Goal: Check status: Check status

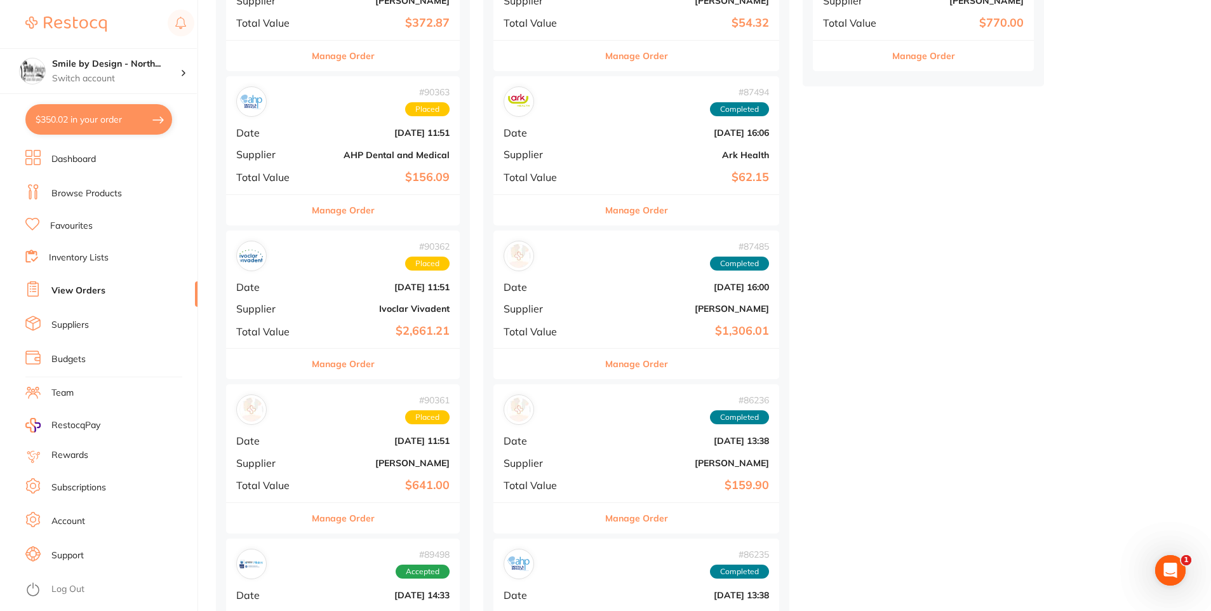
scroll to position [508, 0]
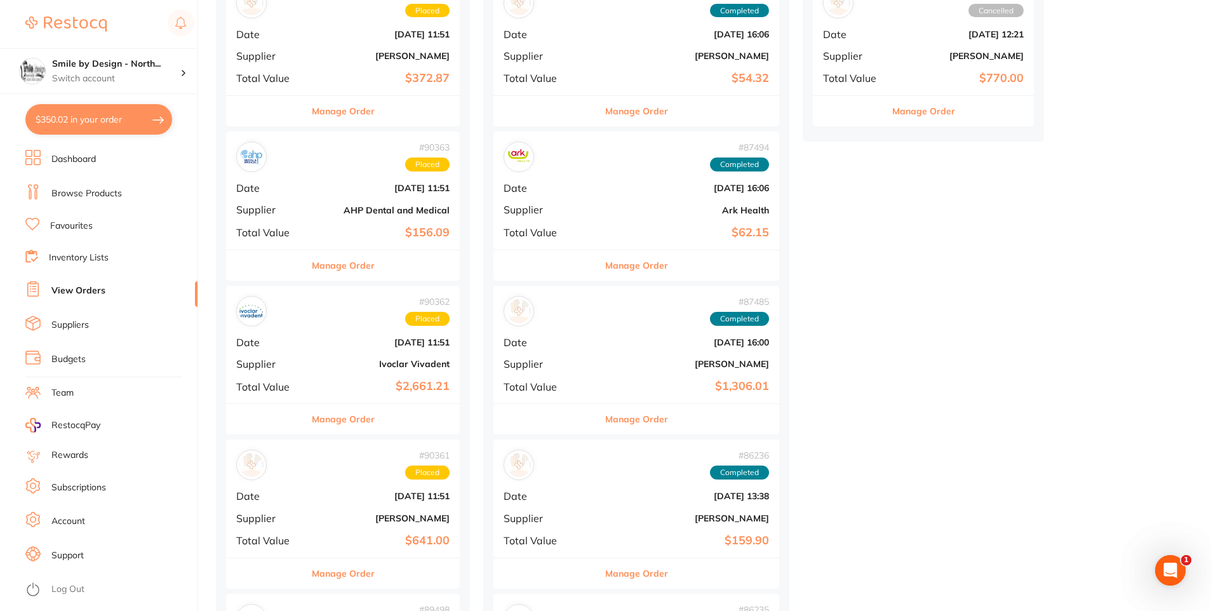
click at [371, 415] on button "Manage Order" at bounding box center [343, 419] width 63 height 30
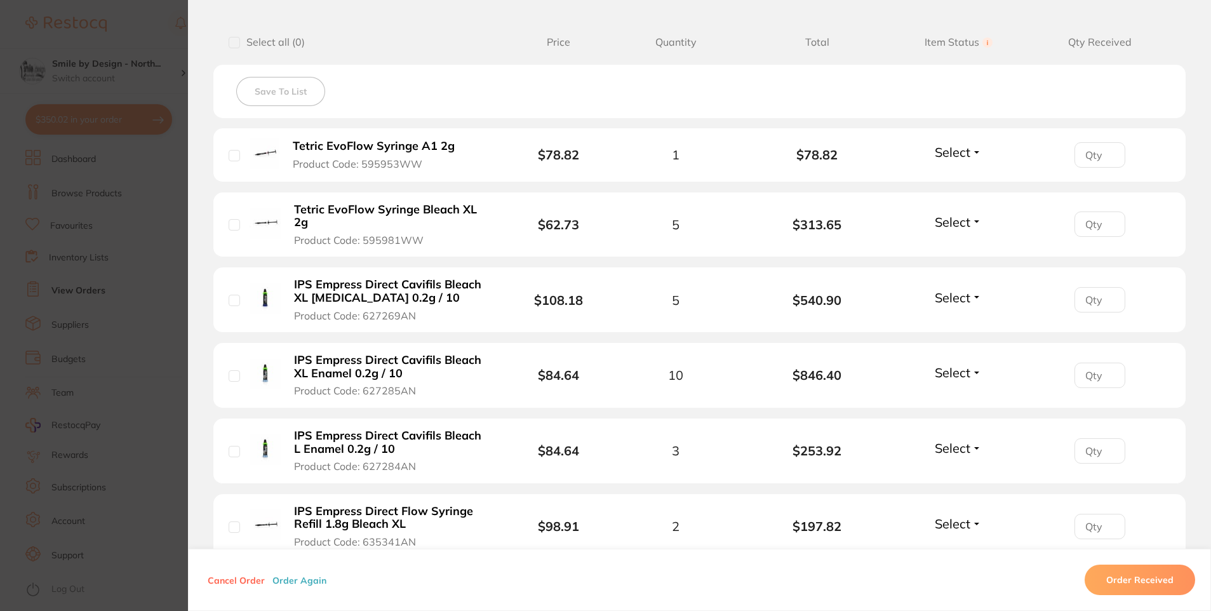
scroll to position [127, 0]
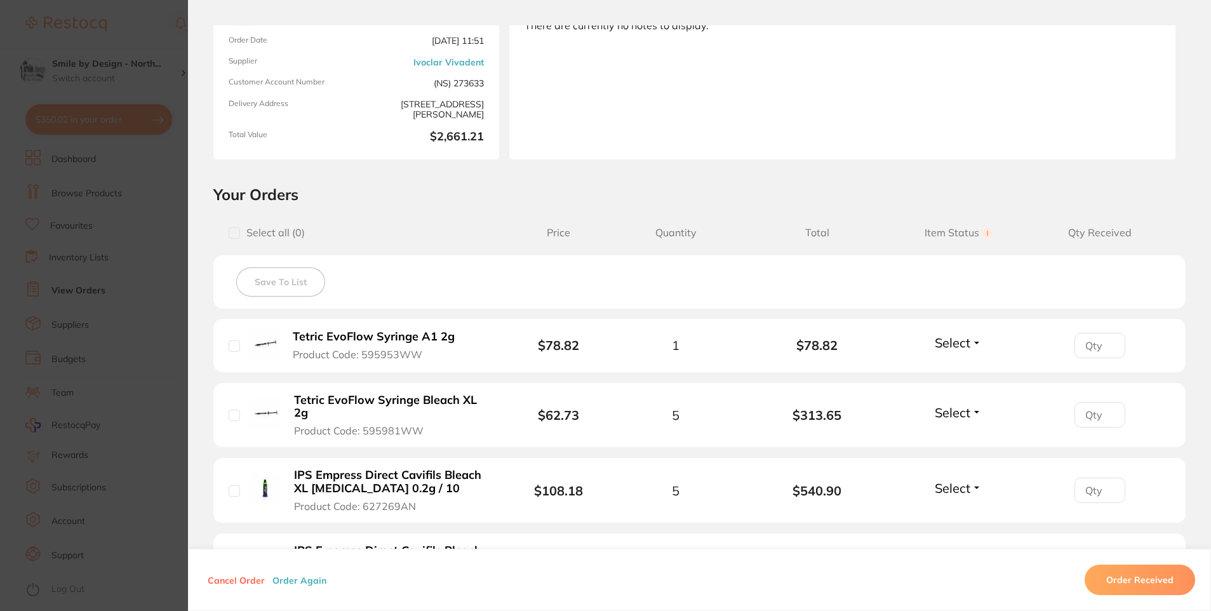
click at [109, 309] on section "Order ID: Restocq- 90362 Order Information Placed Order Order Date [DATE] 11:51…" at bounding box center [605, 305] width 1211 height 611
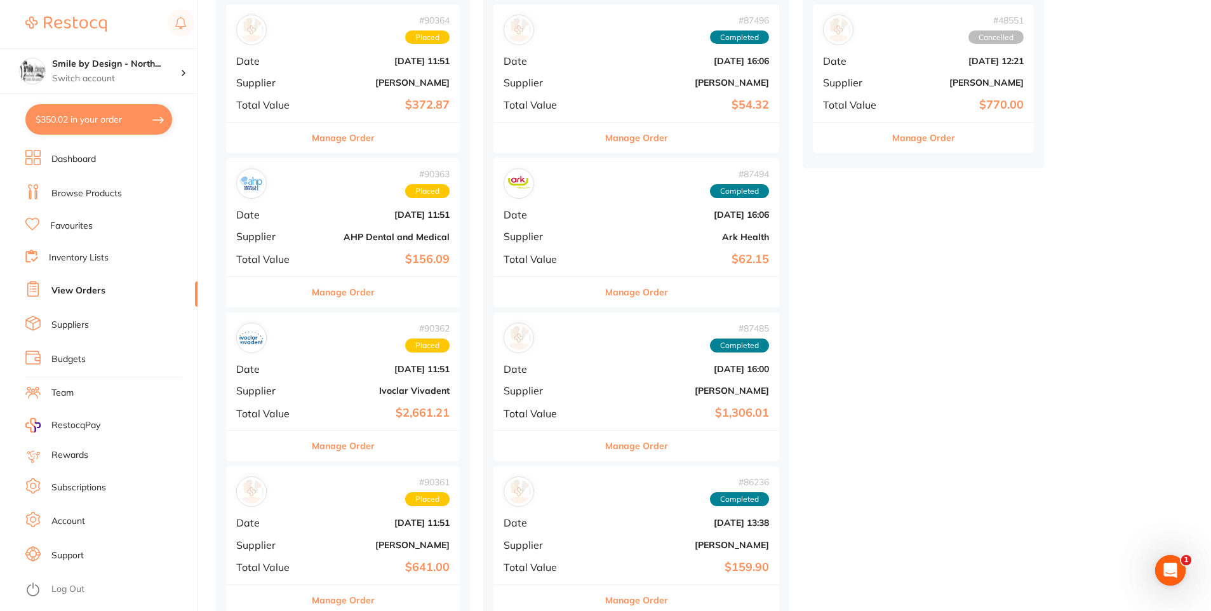
scroll to position [635, 0]
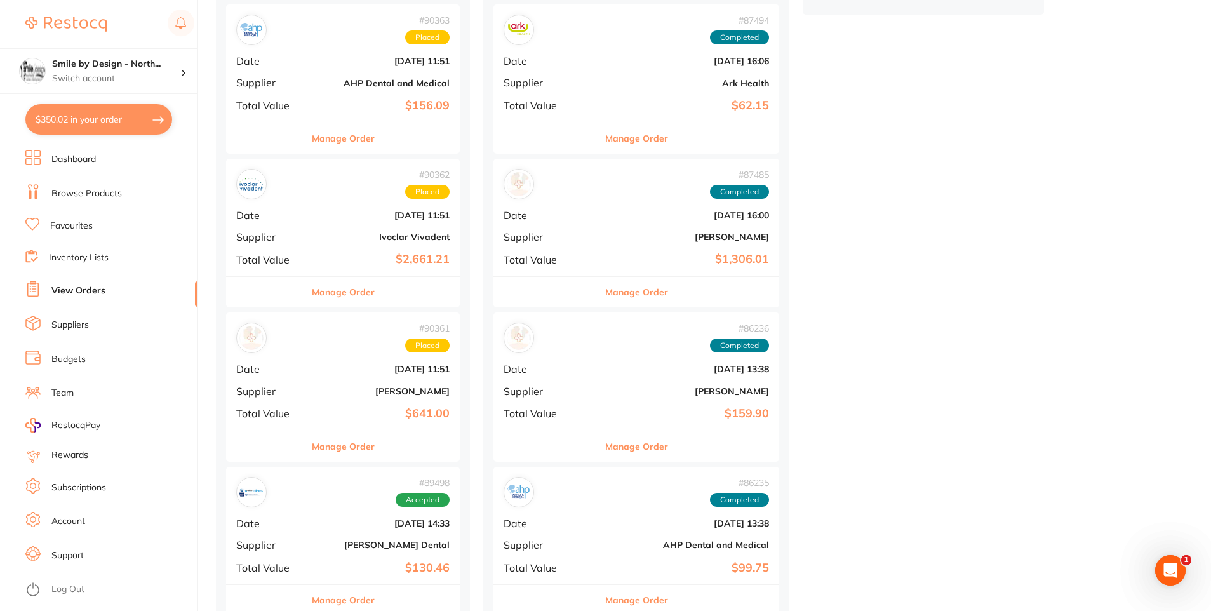
click at [365, 452] on button "Manage Order" at bounding box center [343, 446] width 63 height 30
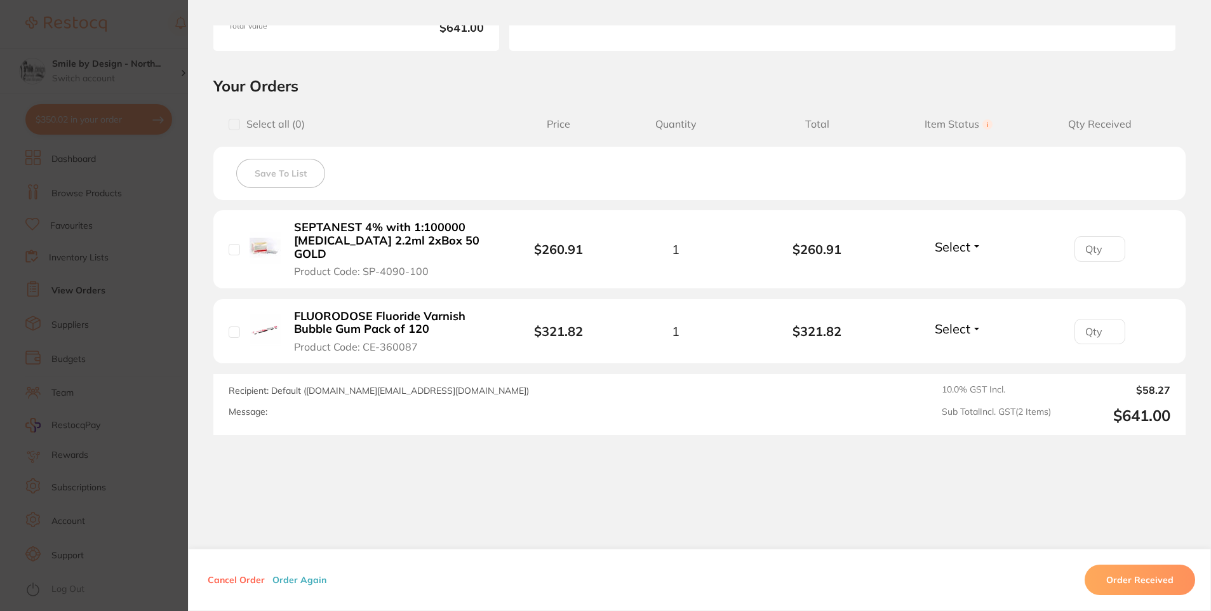
click at [110, 356] on section "Order ID: Restocq- 90361 Order Information Placed Order Order Date [DATE] 11:51…" at bounding box center [605, 305] width 1211 height 611
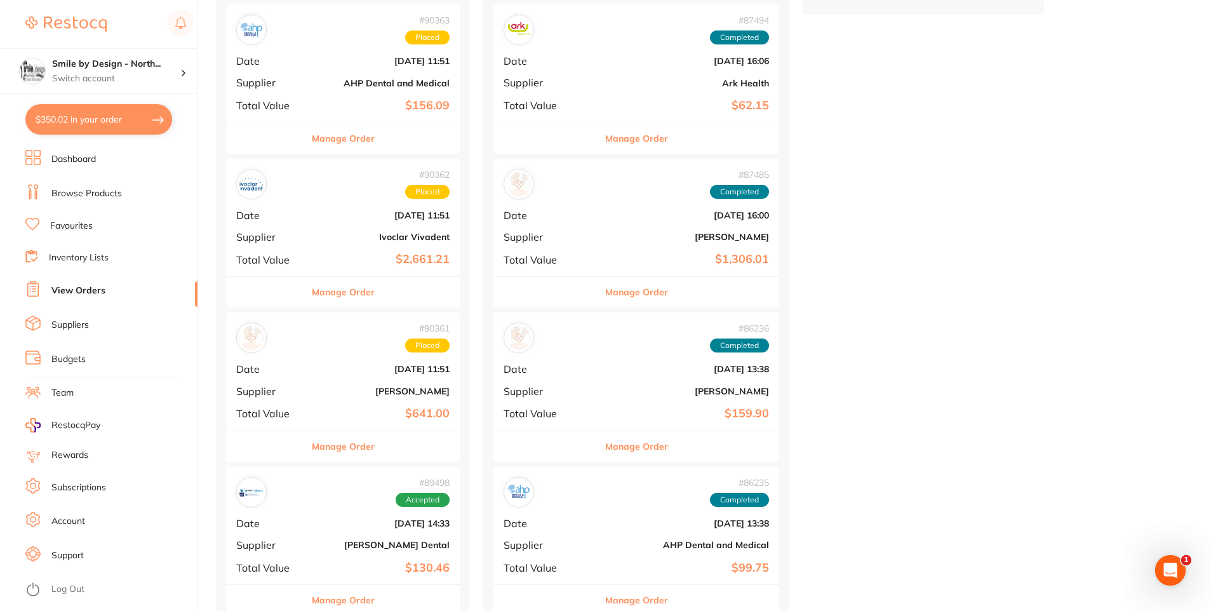
click at [358, 293] on button "Manage Order" at bounding box center [343, 292] width 63 height 30
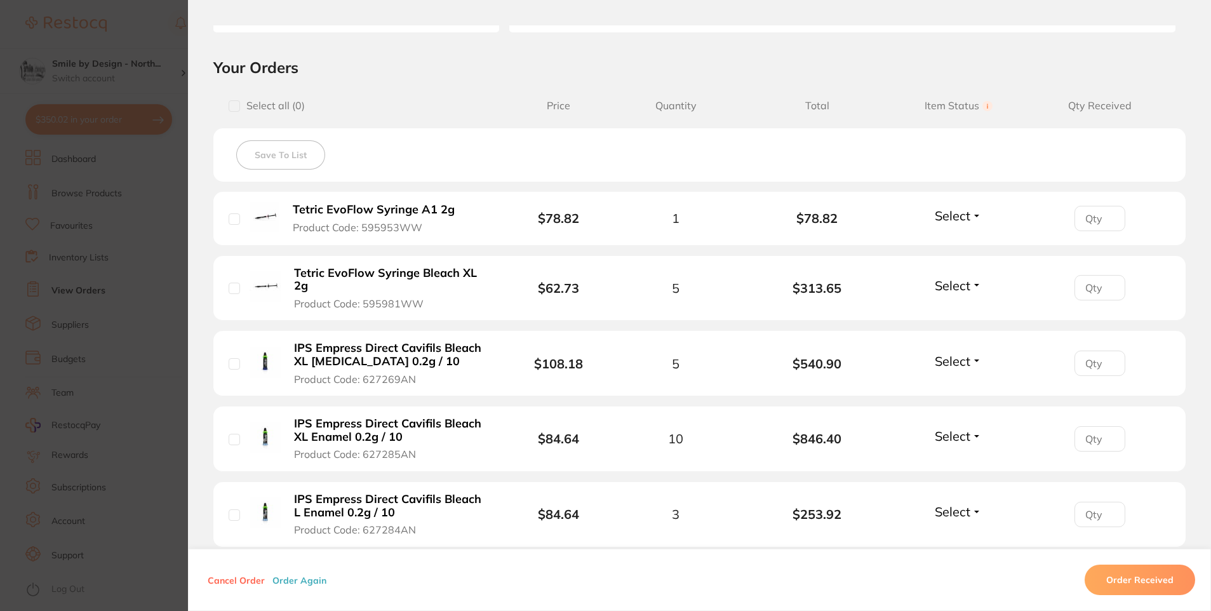
click at [114, 305] on section "Order ID: Restocq- 90362 Order Information Placed Order Order Date [DATE] 11:51…" at bounding box center [605, 305] width 1211 height 611
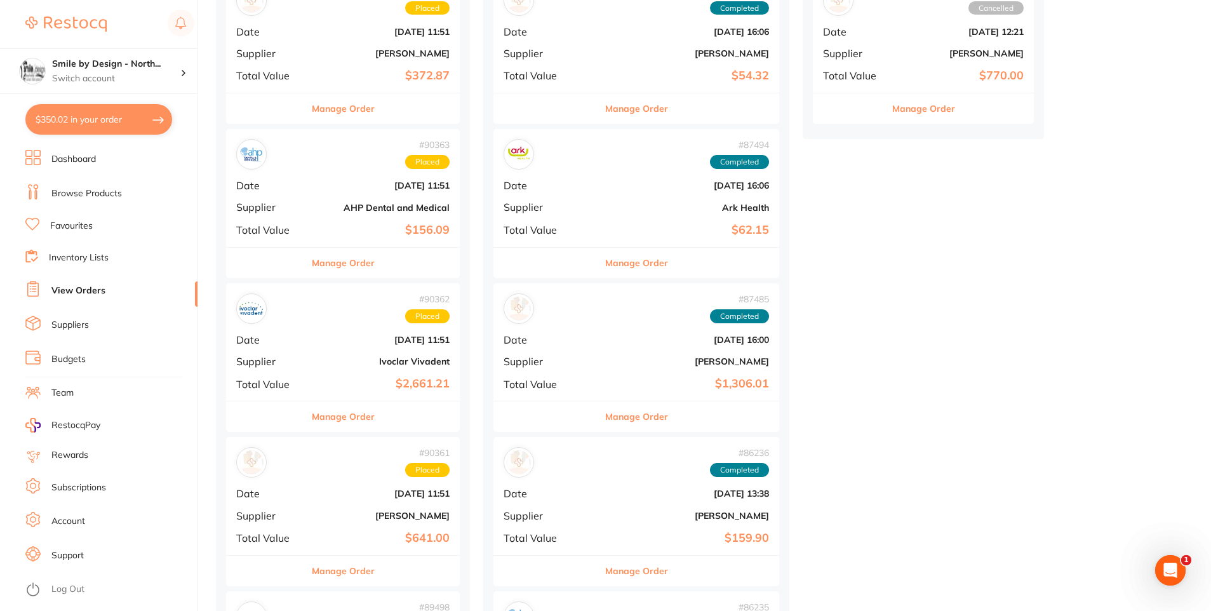
scroll to position [508, 0]
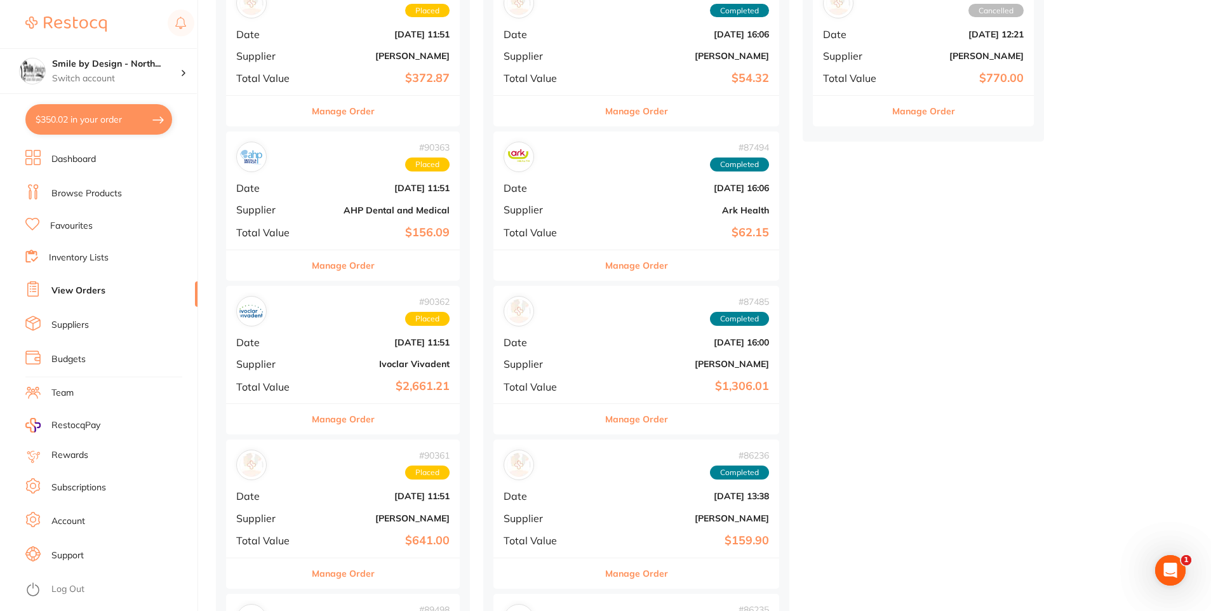
click at [347, 269] on button "Manage Order" at bounding box center [343, 265] width 63 height 30
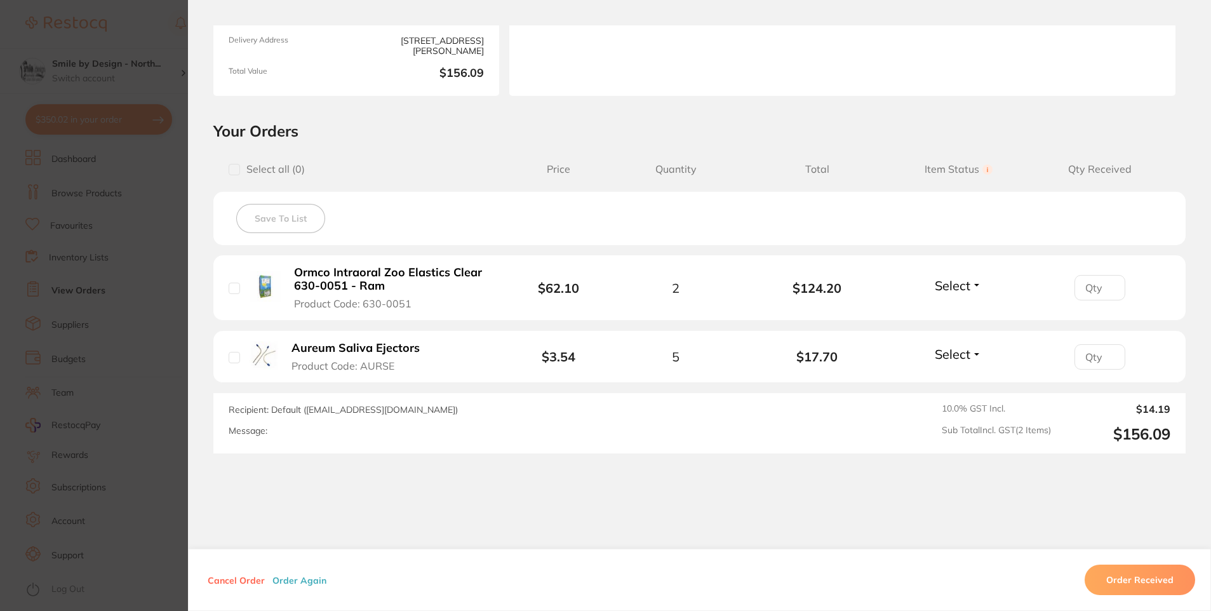
click at [76, 364] on section "Order ID: Restocq- 90363 Order Information Placed Order Order Date [DATE] 11:51…" at bounding box center [605, 305] width 1211 height 611
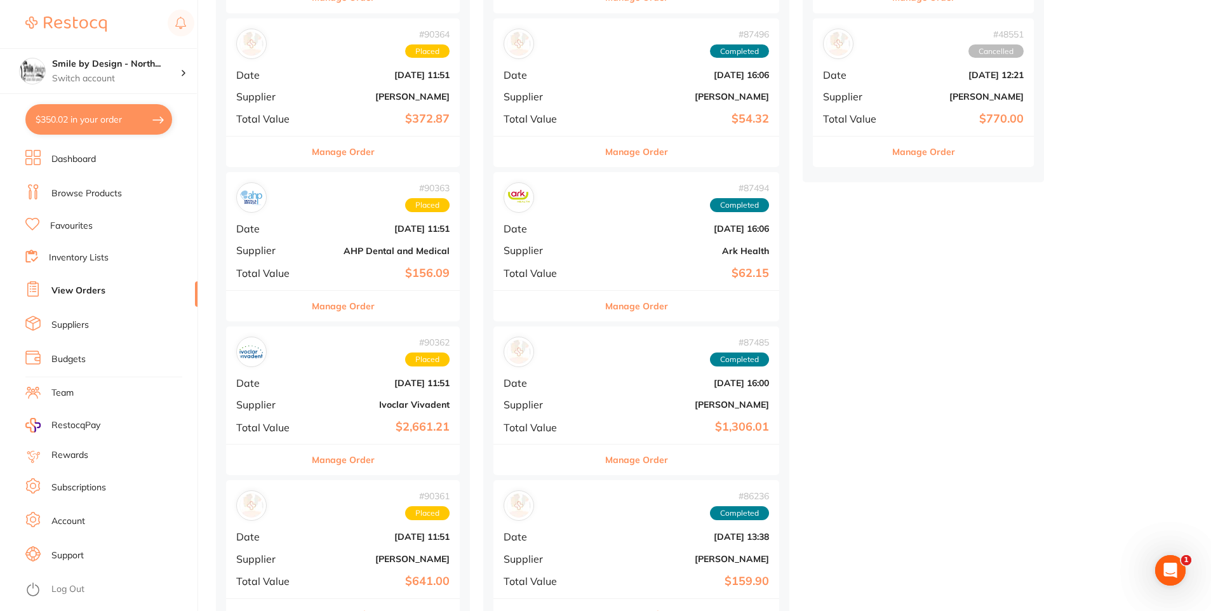
scroll to position [444, 0]
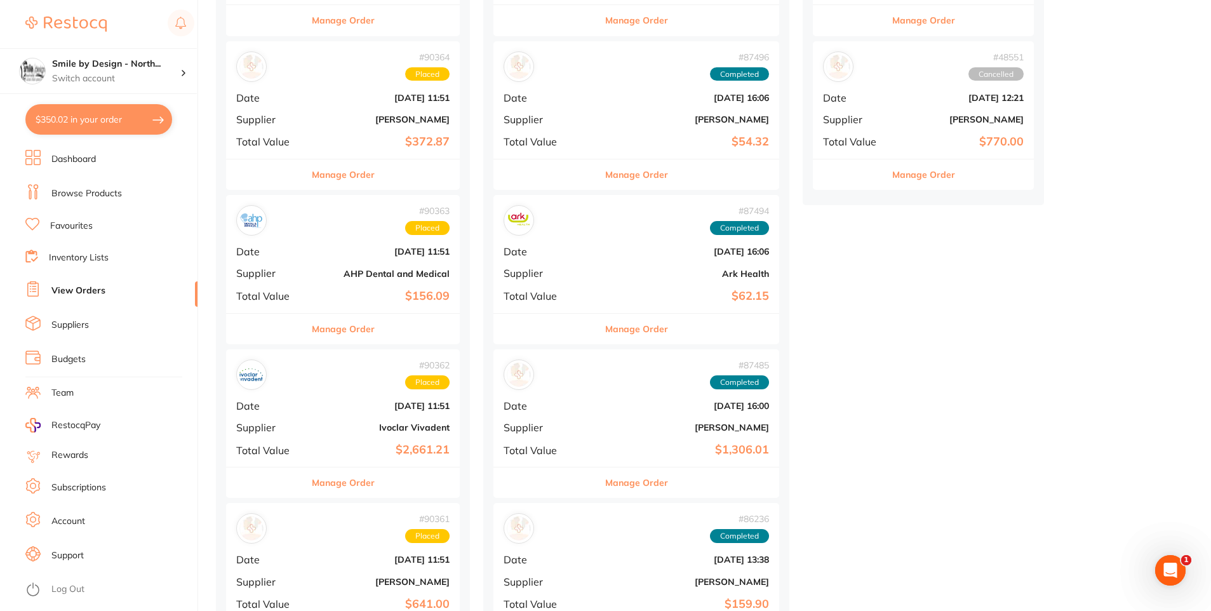
click at [358, 172] on button "Manage Order" at bounding box center [343, 174] width 63 height 30
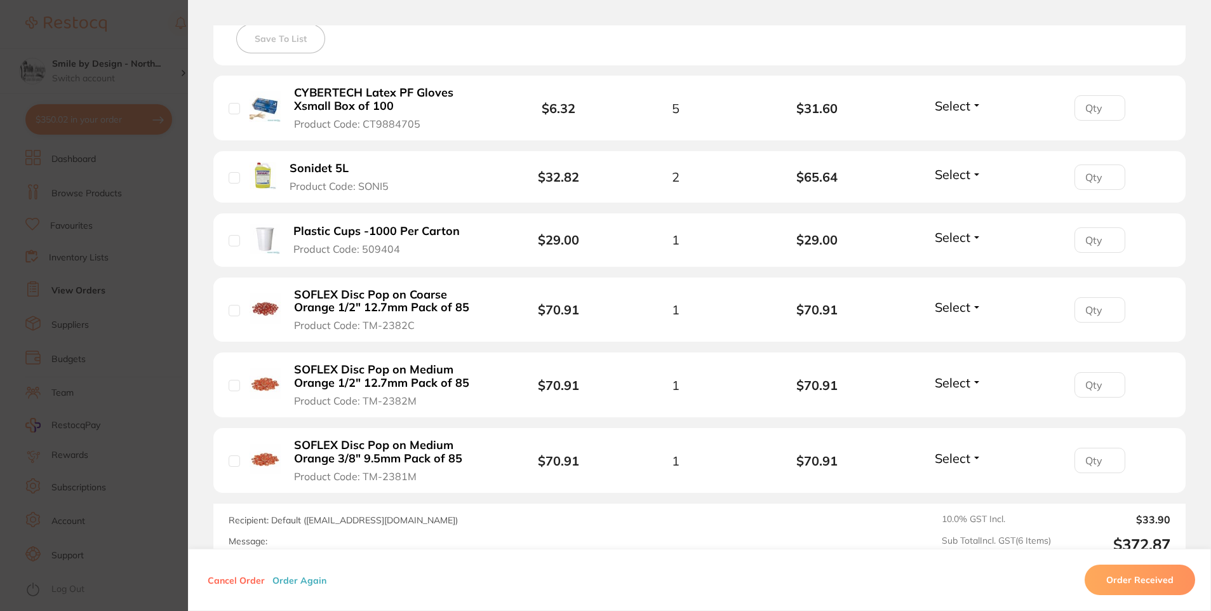
scroll to position [444, 0]
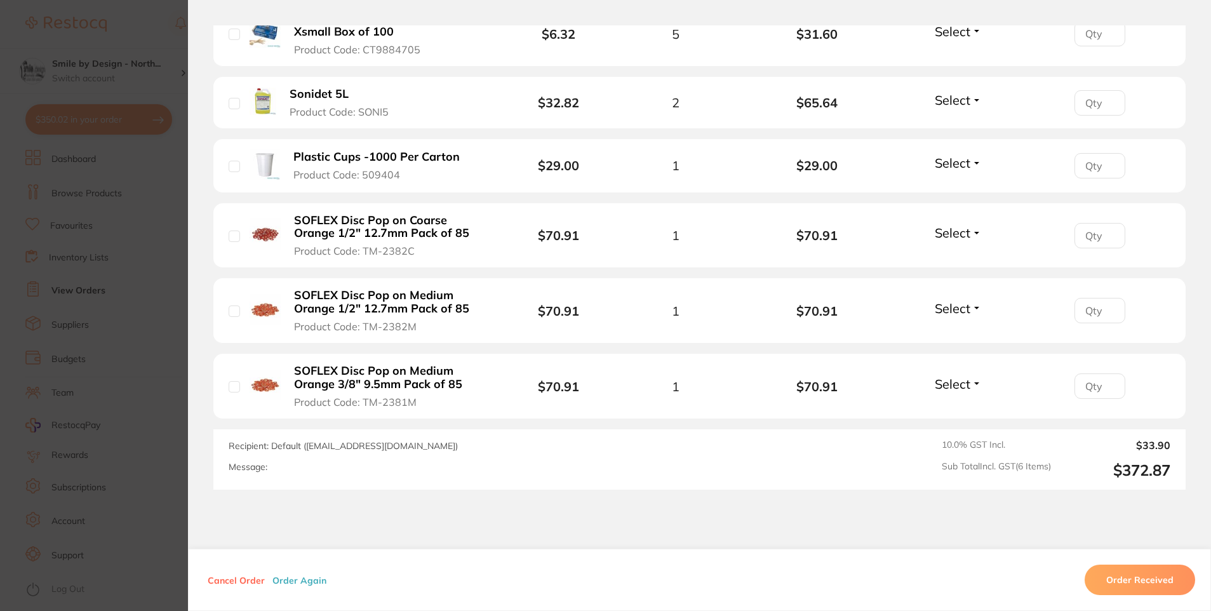
click at [115, 423] on section "Order ID: Restocq- 90364 Order Information Placed Order Order Date [DATE] 1:51 …" at bounding box center [605, 305] width 1211 height 611
